Goal: Transaction & Acquisition: Purchase product/service

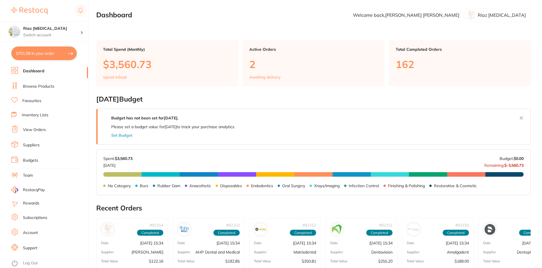
click at [39, 86] on link "Browse Products" at bounding box center [38, 87] width 31 height 6
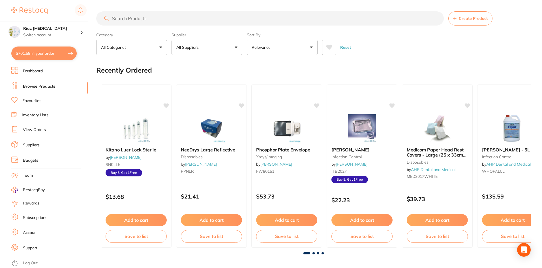
click at [143, 18] on input "search" at bounding box center [270, 18] width 348 height 14
paste input "Alpro BIOTEST Dip Slide"
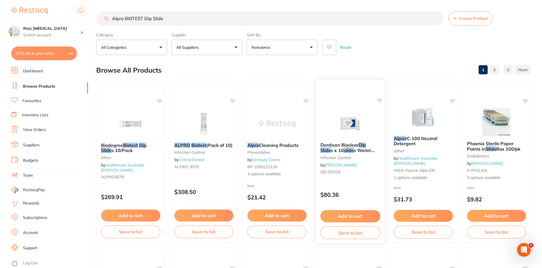
type input "Alpro BIOTEST Dip Slide"
click at [346, 112] on img at bounding box center [350, 123] width 37 height 29
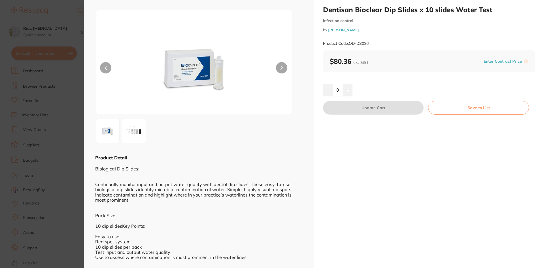
scroll to position [17, 0]
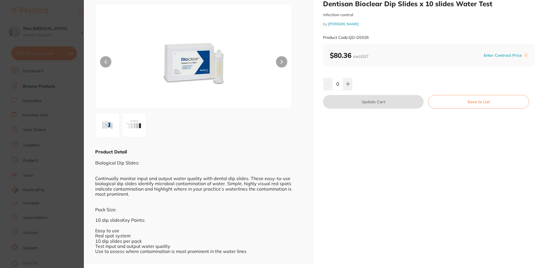
click at [279, 61] on button at bounding box center [281, 61] width 11 height 11
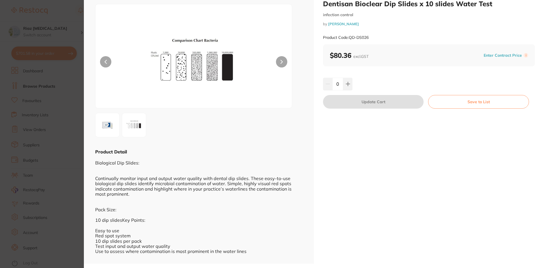
click at [281, 62] on icon at bounding box center [281, 62] width 2 height 4
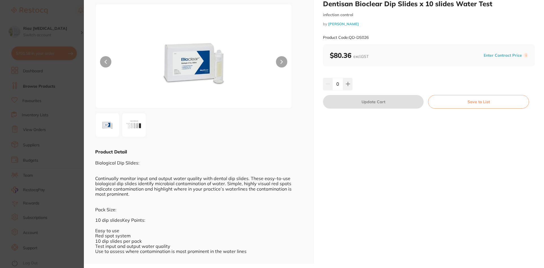
click at [66, 147] on section "Dentisan Bioclear Dip Slides x 10 slides Water Test infection control by [PERSO…" at bounding box center [272, 134] width 544 height 268
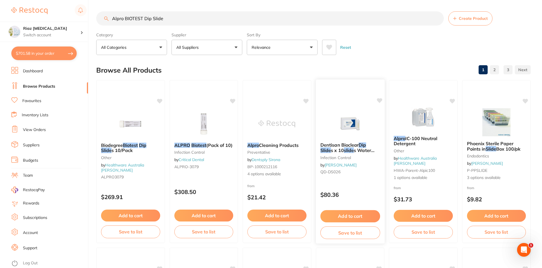
click at [352, 216] on button "Add to cart" at bounding box center [350, 216] width 60 height 12
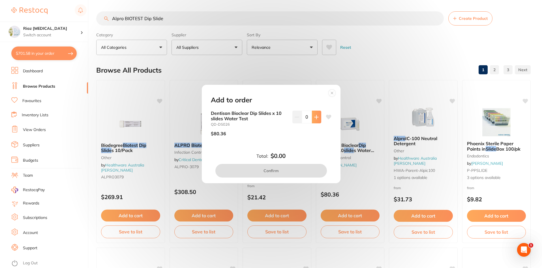
click at [315, 120] on button at bounding box center [316, 116] width 9 height 12
type input "1"
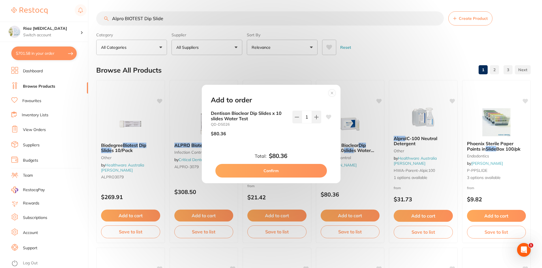
click at [269, 172] on button "Confirm" at bounding box center [272, 171] width 112 height 14
